Goal: Communication & Community: Ask a question

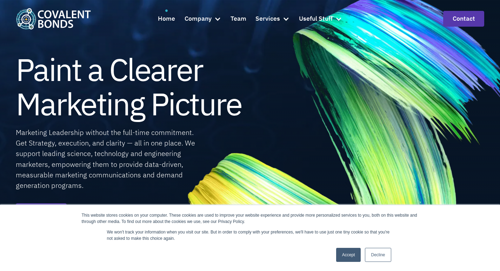
click at [443, 11] on link "Contact" at bounding box center [463, 19] width 41 height 16
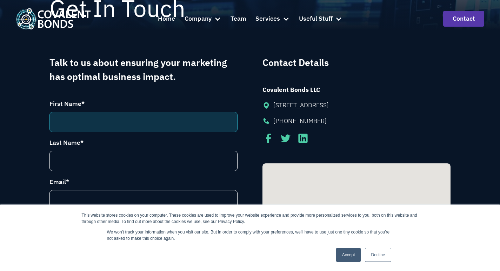
drag, startPoint x: 94, startPoint y: 114, endPoint x: 97, endPoint y: 117, distance: 4.0
click at [94, 114] on input "First Name *" at bounding box center [143, 122] width 188 height 20
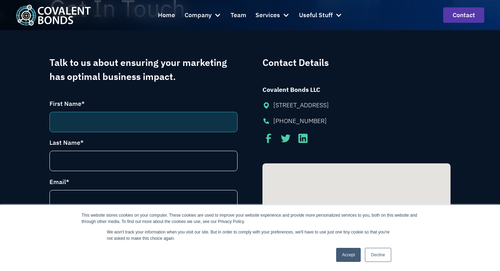
type input "Lisa"
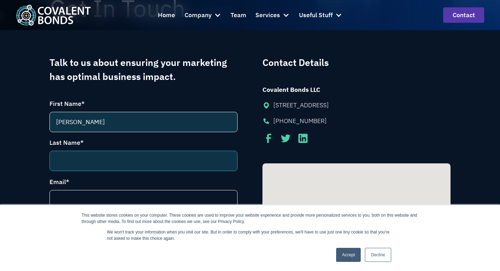
type input "Kester"
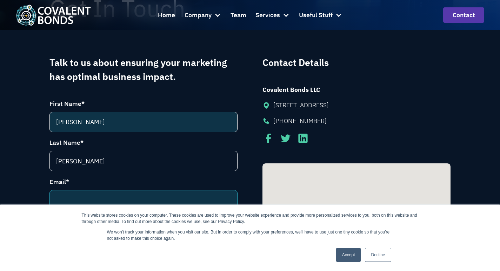
type input "lisa@newenglandlightdisplays.com"
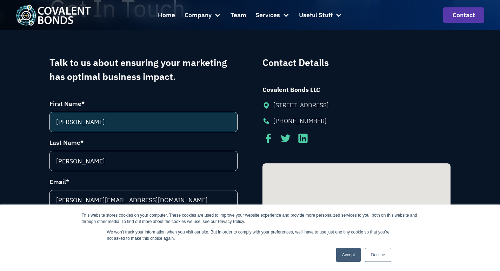
type input "18775379945"
type input "New England Light Displays"
select select "[GEOGRAPHIC_DATA]"
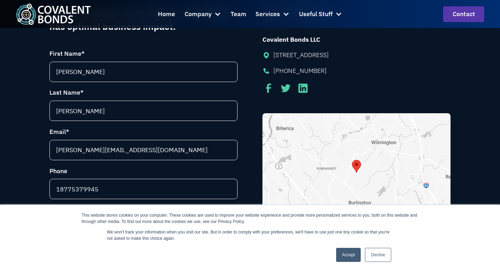
select select "New Hampshire"
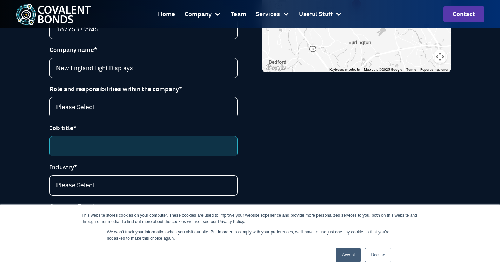
click at [62, 148] on input "Job title *" at bounding box center [143, 146] width 188 height 20
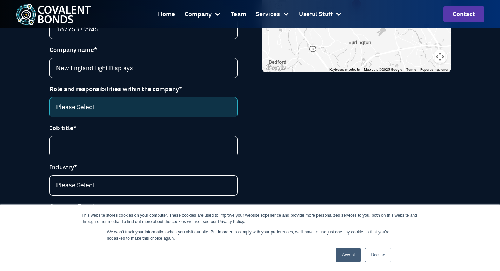
click at [80, 106] on select "Please Select CEO CCO VP Marketing Marketing Director VP Sales and Marketing Ma…" at bounding box center [143, 107] width 188 height 20
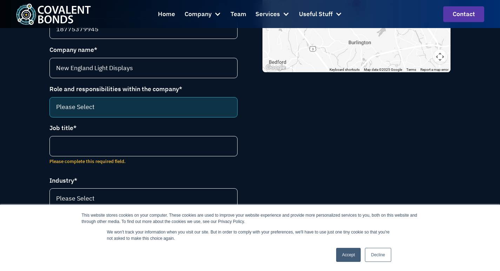
select select "Marketing Communications Director"
click at [49, 100] on select "Please Select CEO CCO VP Marketing Marketing Director VP Sales and Marketing Ma…" at bounding box center [143, 107] width 188 height 20
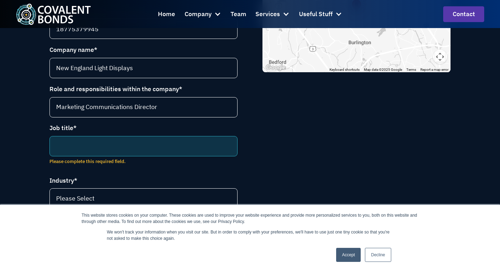
click at [88, 143] on input "Job title *" at bounding box center [143, 146] width 188 height 20
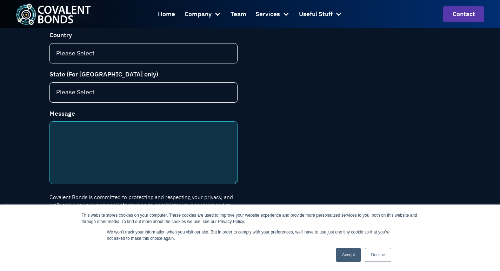
scroll to position [540, 0]
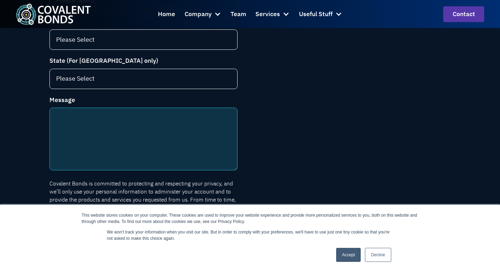
paste textarea "Hi, At New England Light Displays, we specialize in professional lighting insta…"
click at [68, 139] on textarea "Message" at bounding box center [143, 139] width 188 height 63
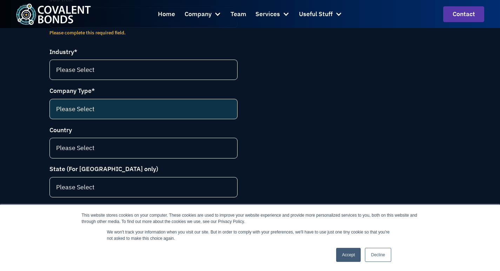
scroll to position [435, 0]
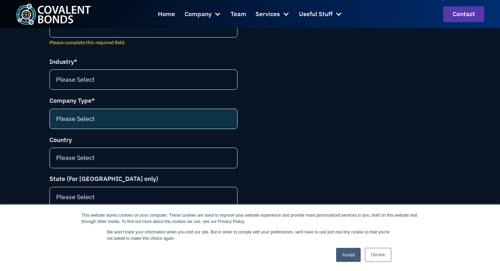
type textarea "Hi, At New England Light Displays, we specialize in professional lighting insta…"
click at [61, 127] on select "Please Select Instrumentation manufacturer Contract service provider Tools and …" at bounding box center [143, 119] width 188 height 20
select select "Instrumentation manufacturer"
click at [49, 113] on select "Please Select Instrumentation manufacturer Contract service provider Tools and …" at bounding box center [143, 119] width 188 height 20
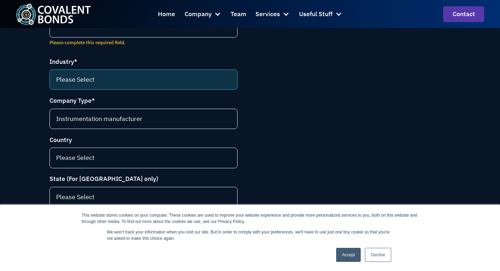
click at [55, 84] on select "Please Select Life science (selling to pharma and biotech) Food and beverage En…" at bounding box center [143, 80] width 188 height 20
select select "Oil & gas"
click at [49, 74] on select "Please Select Life science (selling to pharma and biotech) Food and beverage En…" at bounding box center [143, 80] width 188 height 20
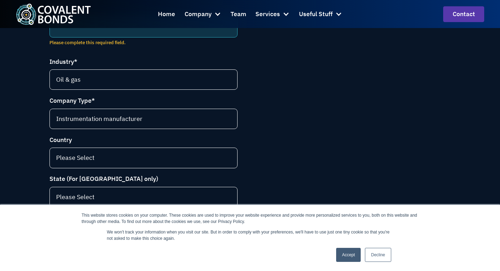
click at [78, 37] on input "Job title *" at bounding box center [143, 27] width 188 height 20
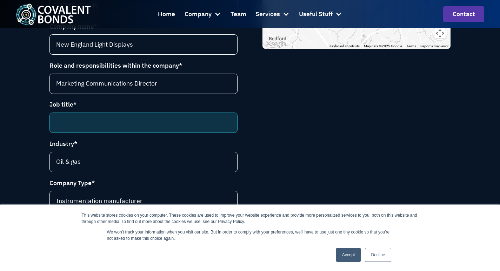
scroll to position [330, 0]
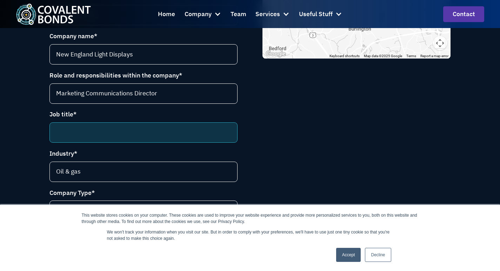
paste input "Sales Representative"
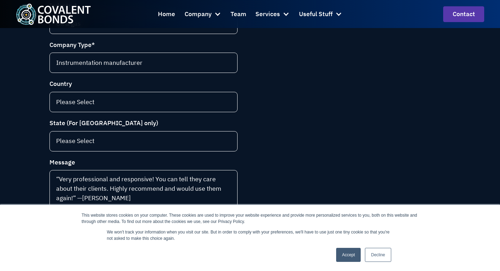
scroll to position [540, 0]
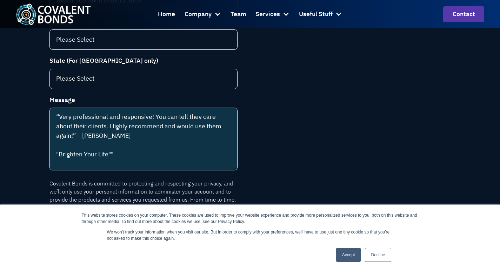
type input "Sales Representative"
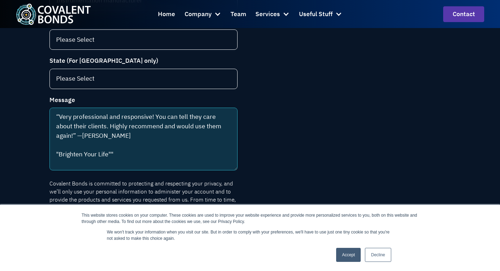
click at [83, 136] on textarea "Hi, At New England Light Displays, we specialize in professional lighting insta…" at bounding box center [143, 139] width 188 height 63
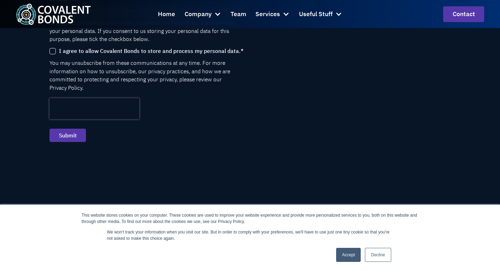
scroll to position [751, 0]
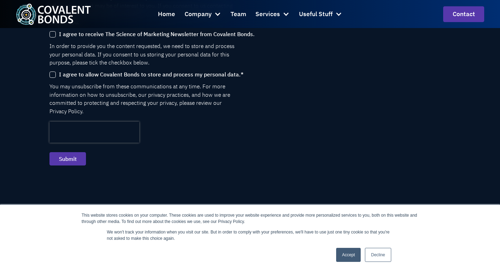
click at [77, 74] on p "I agree to allow Covalent Bonds to store and process my personal data." at bounding box center [150, 74] width 182 height 7
click at [0, 0] on input "I agree to allow Covalent Bonds to store and process my personal data. *" at bounding box center [0, 0] width 0 height 0
click at [77, 74] on p "I agree to allow Covalent Bonds to store and process my personal data." at bounding box center [150, 74] width 182 height 7
click at [0, 0] on input "I agree to allow Covalent Bonds to store and process my personal data. *" at bounding box center [0, 0] width 0 height 0
click at [53, 138] on iframe at bounding box center [94, 132] width 90 height 21
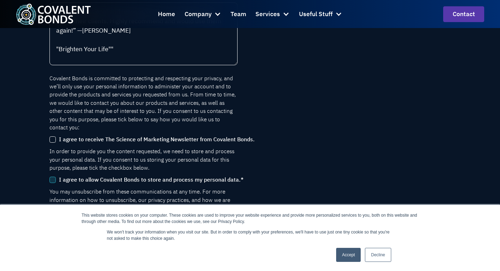
click at [53, 179] on input "I agree to allow Covalent Bonds to store and process my personal data. *" at bounding box center [52, 180] width 6 height 6
checkbox input "true"
click at [350, 256] on link "Accept" at bounding box center [348, 255] width 25 height 14
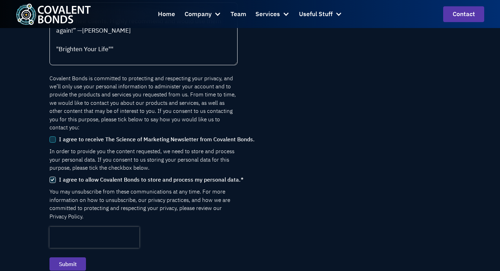
click at [52, 137] on input "I agree to receive The Science of Marketing Newsletter from Covalent Bonds." at bounding box center [52, 140] width 6 height 6
checkbox input "true"
click at [72, 258] on input "Submit" at bounding box center [67, 264] width 37 height 13
click at [73, 259] on input "Submit" at bounding box center [67, 264] width 37 height 13
